Goal: Information Seeking & Learning: Learn about a topic

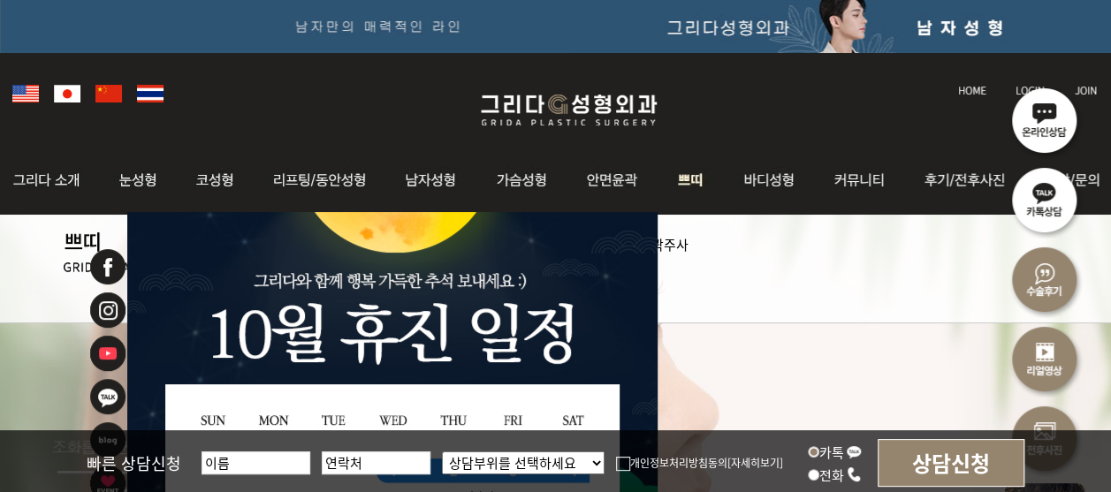
drag, startPoint x: 513, startPoint y: 288, endPoint x: 691, endPoint y: 172, distance: 212.8
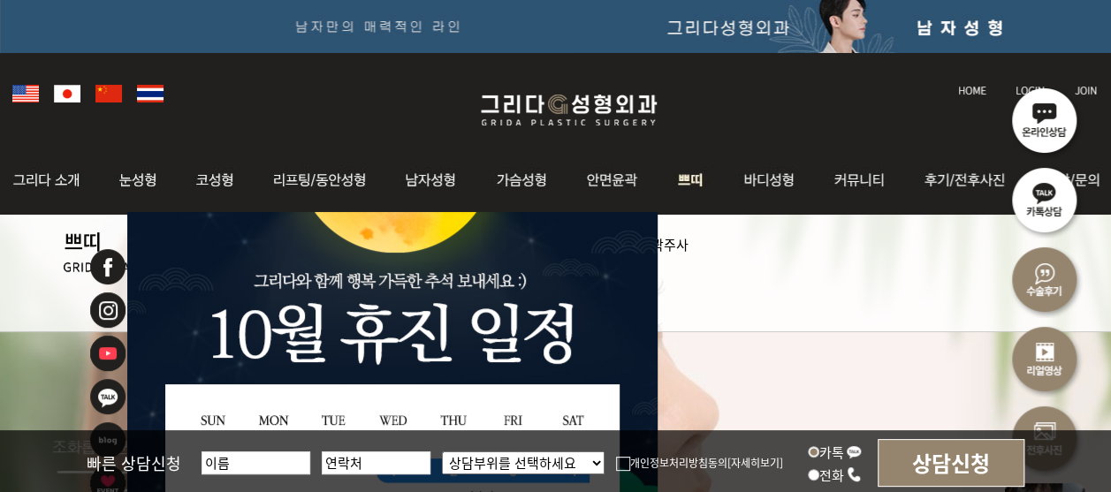
click at [691, 172] on img at bounding box center [691, 180] width 65 height 69
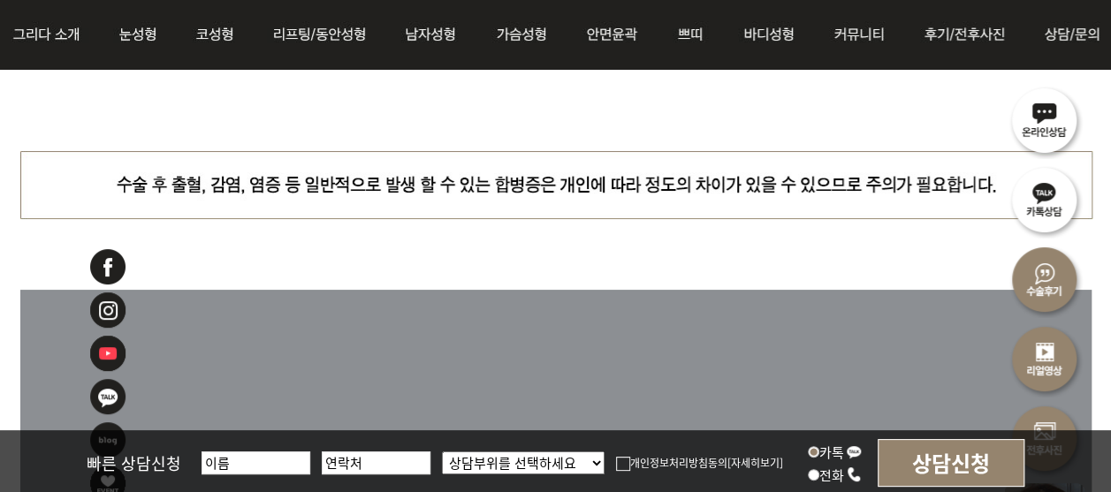
scroll to position [7779, 0]
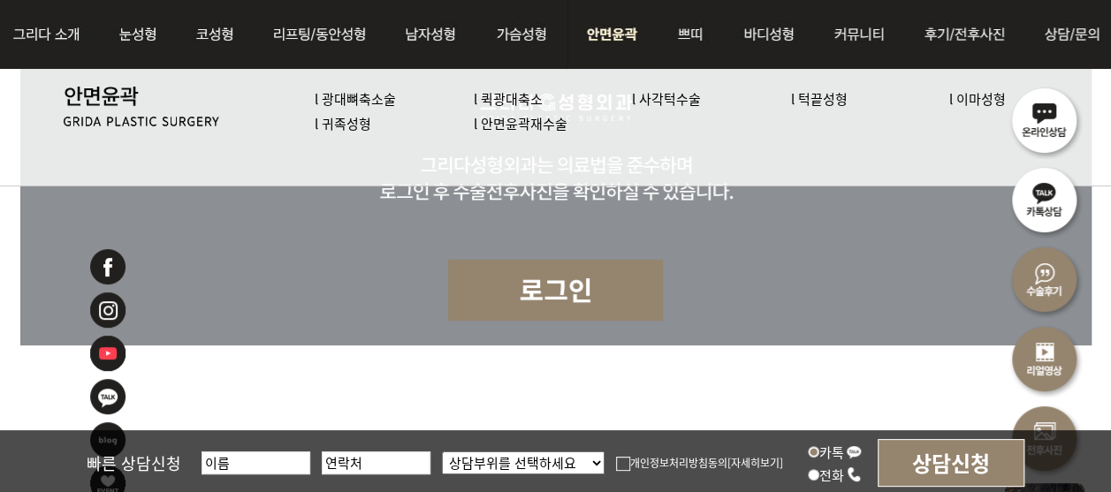
click at [815, 106] on link "l 턱끝성형" at bounding box center [819, 98] width 57 height 19
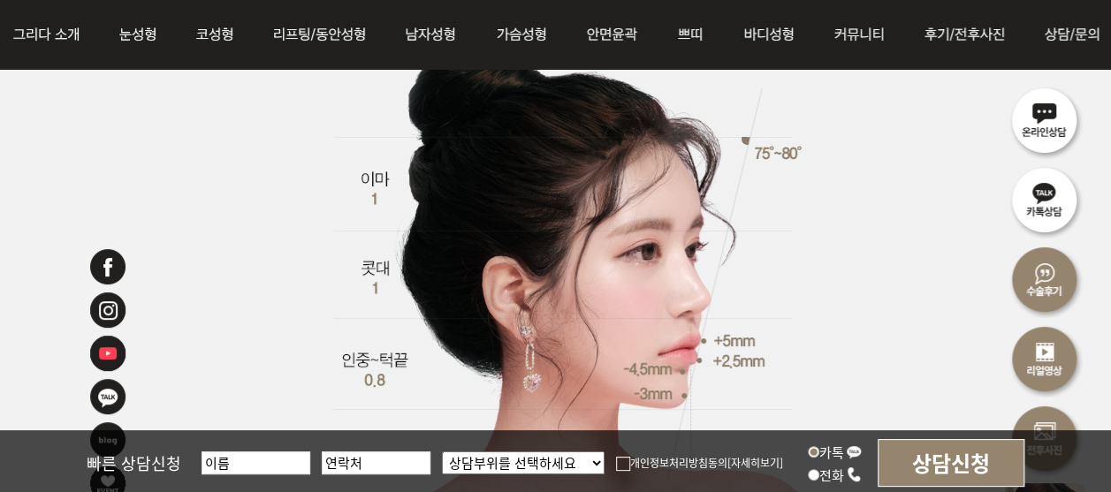
scroll to position [1862, 0]
